Goal: Register for event/course

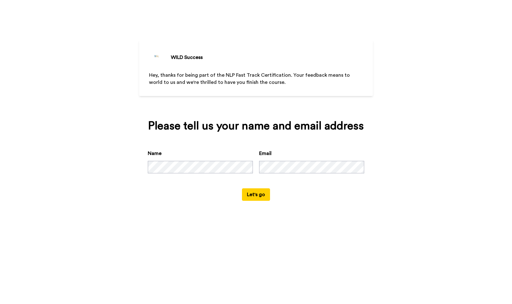
click at [259, 199] on button "Let's go" at bounding box center [256, 194] width 28 height 12
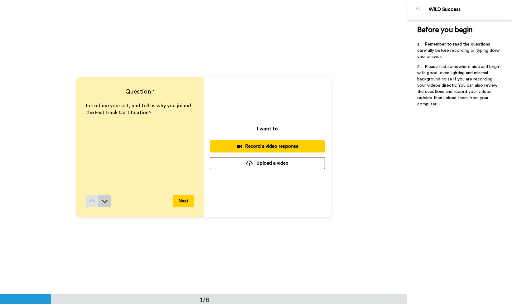
click at [103, 202] on icon at bounding box center [105, 201] width 6 height 6
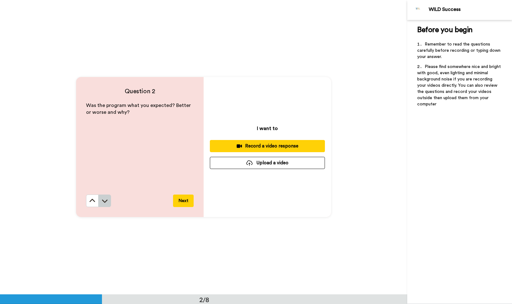
scroll to position [295, 0]
click at [103, 199] on icon at bounding box center [105, 201] width 6 height 6
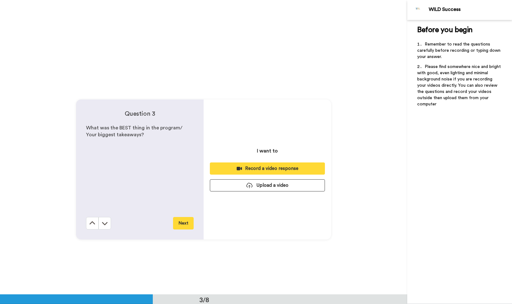
scroll to position [590, 0]
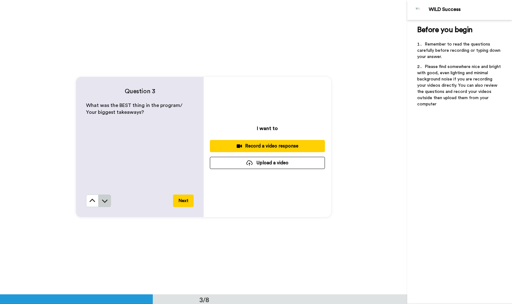
click at [102, 201] on icon at bounding box center [105, 201] width 6 height 6
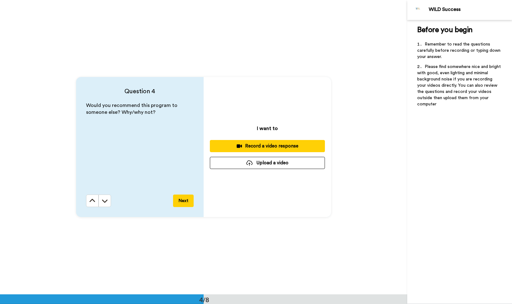
scroll to position [884, 0]
click at [104, 201] on icon at bounding box center [105, 201] width 6 height 6
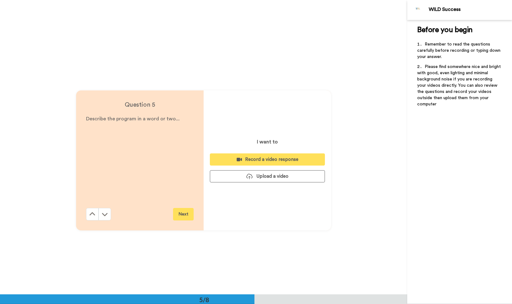
scroll to position [1179, 0]
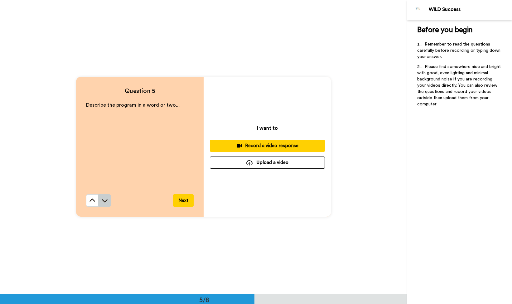
click at [102, 203] on icon at bounding box center [105, 201] width 6 height 6
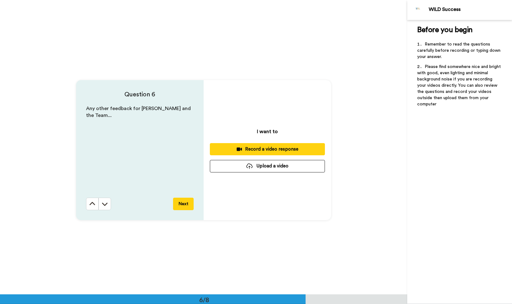
scroll to position [1474, 0]
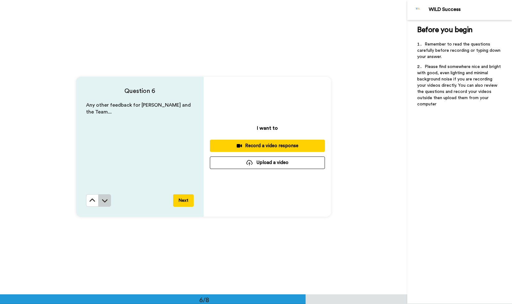
click at [102, 202] on icon at bounding box center [105, 200] width 6 height 3
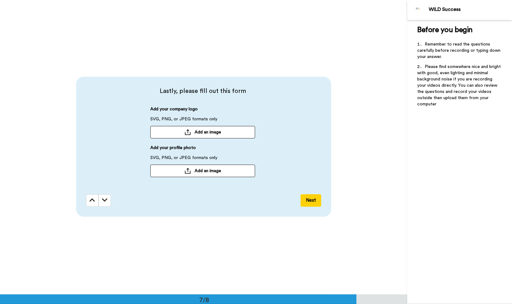
scroll to position [1769, 0]
click at [91, 203] on icon at bounding box center [93, 200] width 6 height 6
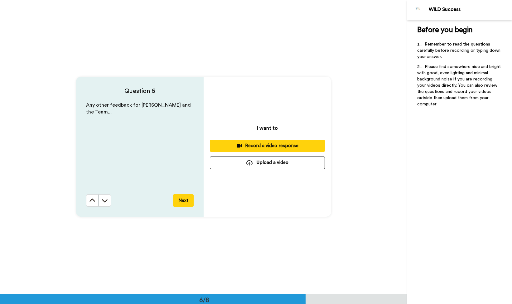
scroll to position [1474, 0]
click at [90, 204] on icon at bounding box center [92, 201] width 6 height 6
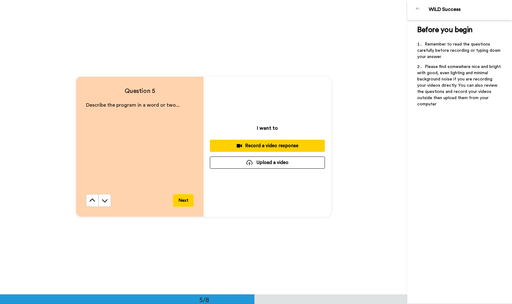
click at [90, 204] on icon at bounding box center [92, 201] width 6 height 6
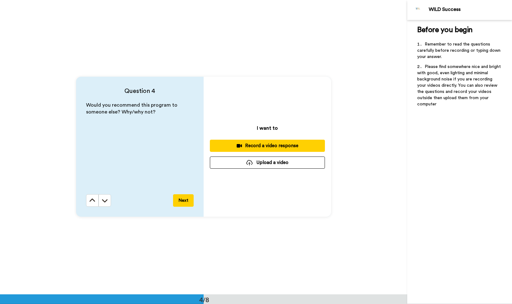
click at [90, 204] on icon at bounding box center [92, 201] width 6 height 6
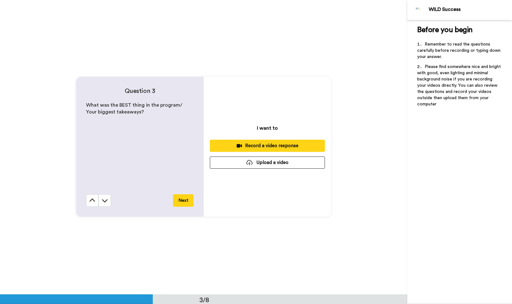
scroll to position [590, 0]
click at [90, 204] on icon at bounding box center [92, 201] width 6 height 6
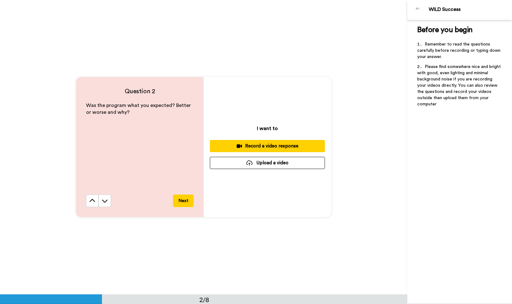
click at [90, 204] on icon at bounding box center [92, 201] width 6 height 6
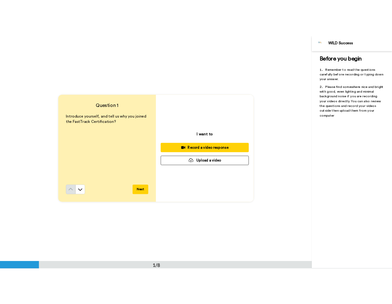
scroll to position [0, 0]
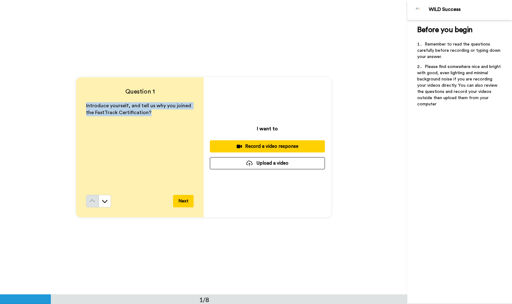
drag, startPoint x: 84, startPoint y: 105, endPoint x: 166, endPoint y: 129, distance: 84.9
click at [166, 129] on div "Introduce yourself, and tell us why you joined the FastTrack Certification?" at bounding box center [140, 148] width 108 height 93
copy span "Introduce yourself, and tell us why you joined the FastTrack Certification?"
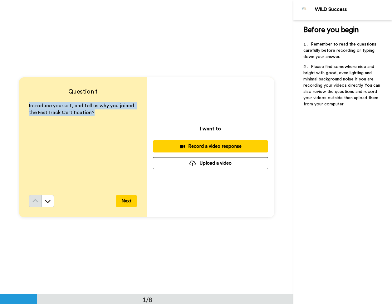
click at [215, 146] on div "Record a video response" at bounding box center [210, 146] width 105 height 7
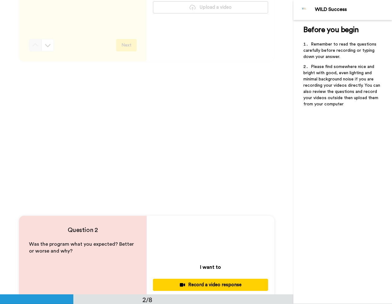
scroll to position [31, 0]
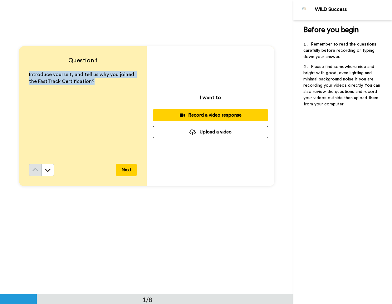
click at [217, 130] on button "Upload a video" at bounding box center [210, 132] width 115 height 12
drag, startPoint x: 337, startPoint y: 166, endPoint x: 323, endPoint y: 143, distance: 27.0
click at [337, 163] on div "Before you begin ﻿ Remember to read the questions carefully before recording or…" at bounding box center [342, 162] width 99 height 284
